Goal: Information Seeking & Learning: Learn about a topic

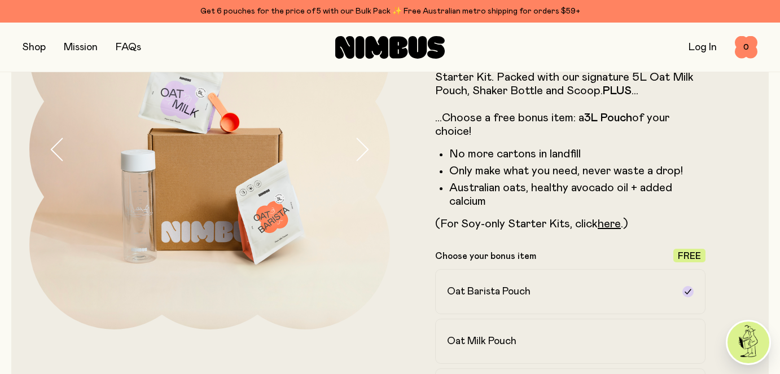
scroll to position [151, 0]
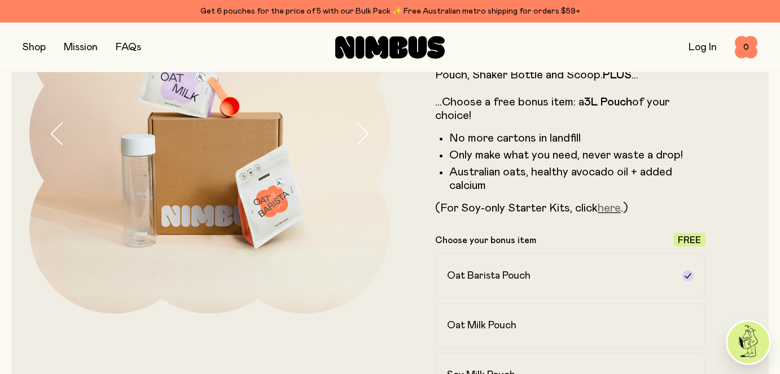
click at [615, 208] on link "here" at bounding box center [609, 208] width 23 height 11
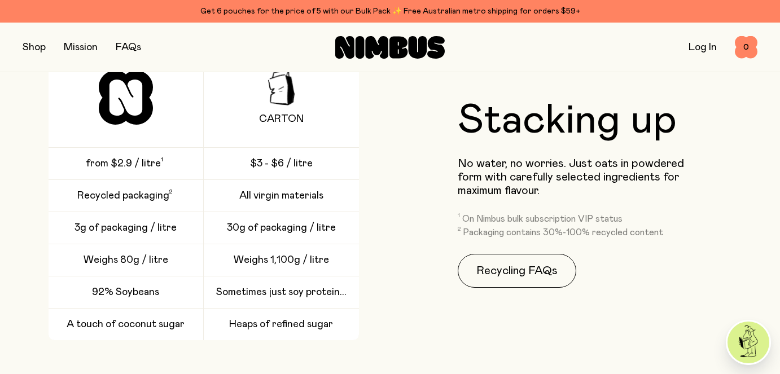
scroll to position [2325, 0]
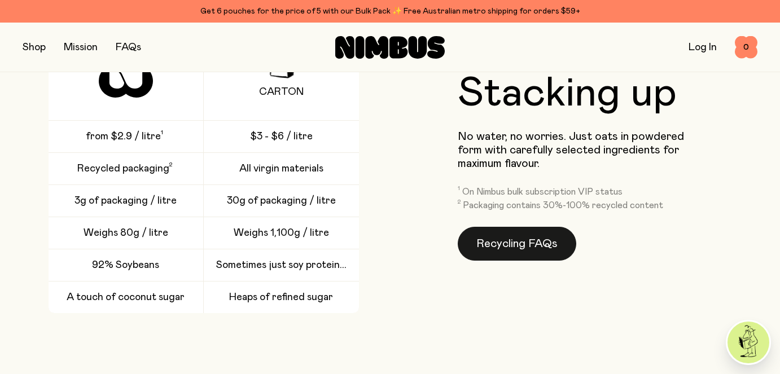
click at [529, 251] on link "Recycling FAQs" at bounding box center [517, 244] width 119 height 34
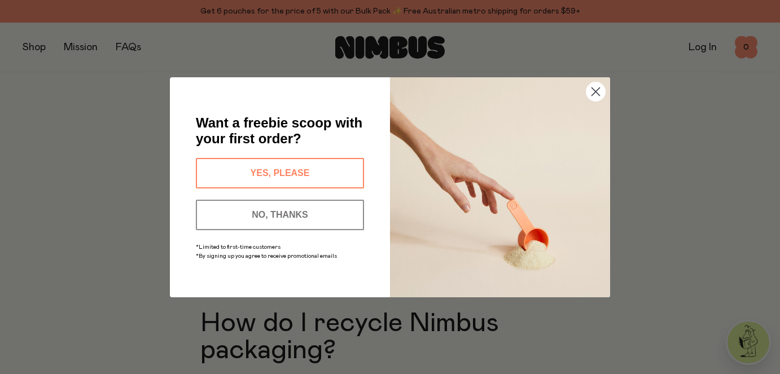
click at [327, 211] on button "NO, THANKS" at bounding box center [280, 215] width 168 height 30
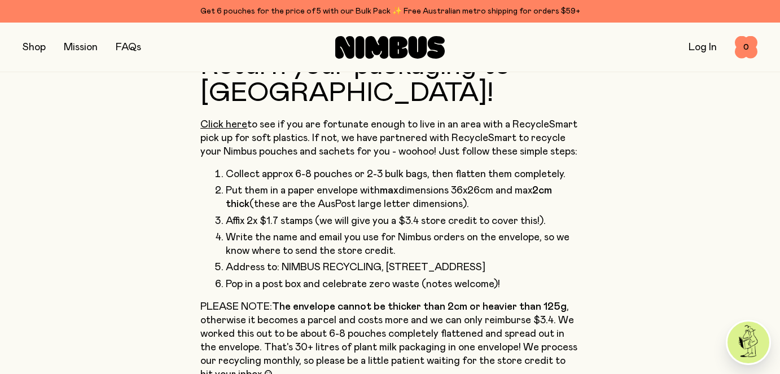
scroll to position [498, 0]
